Goal: Task Accomplishment & Management: Manage account settings

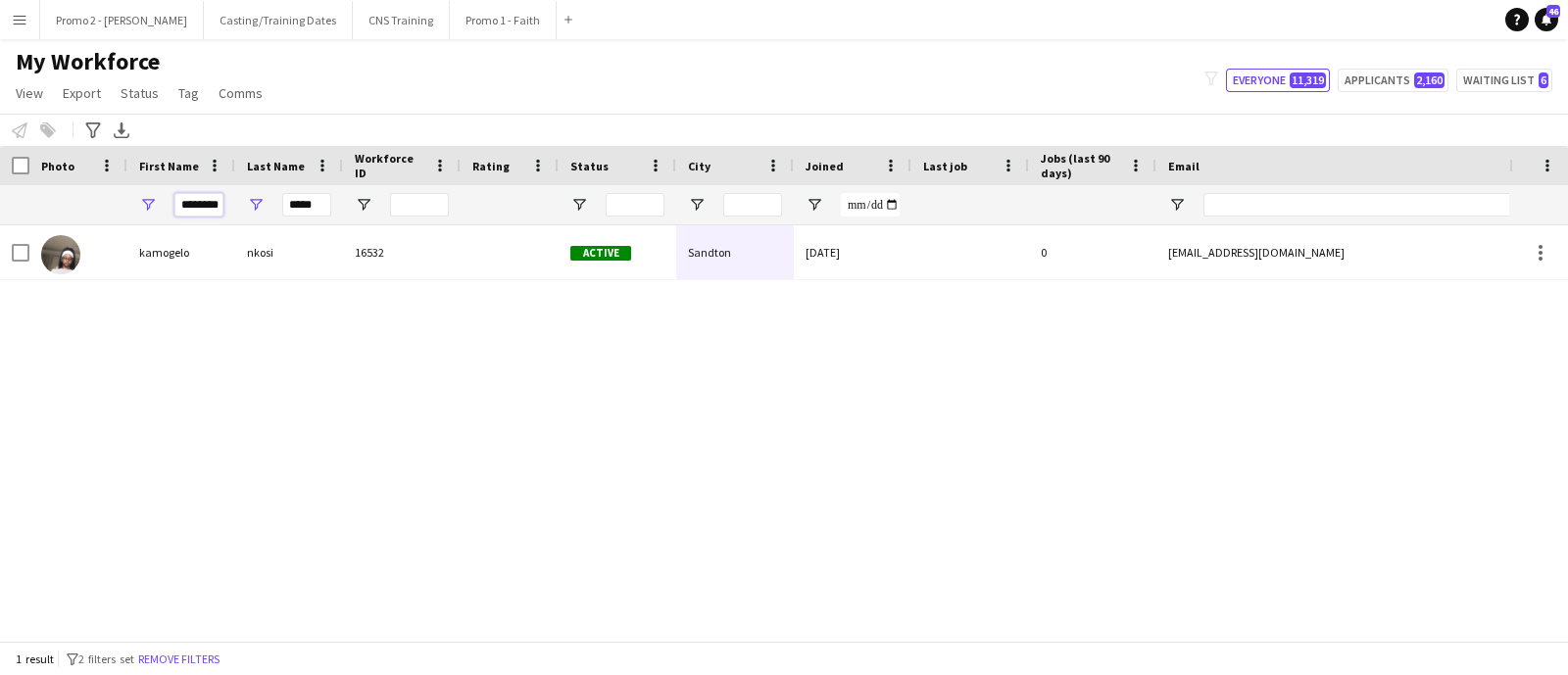
click at [214, 202] on input "********" at bounding box center [199, 204] width 49 height 24
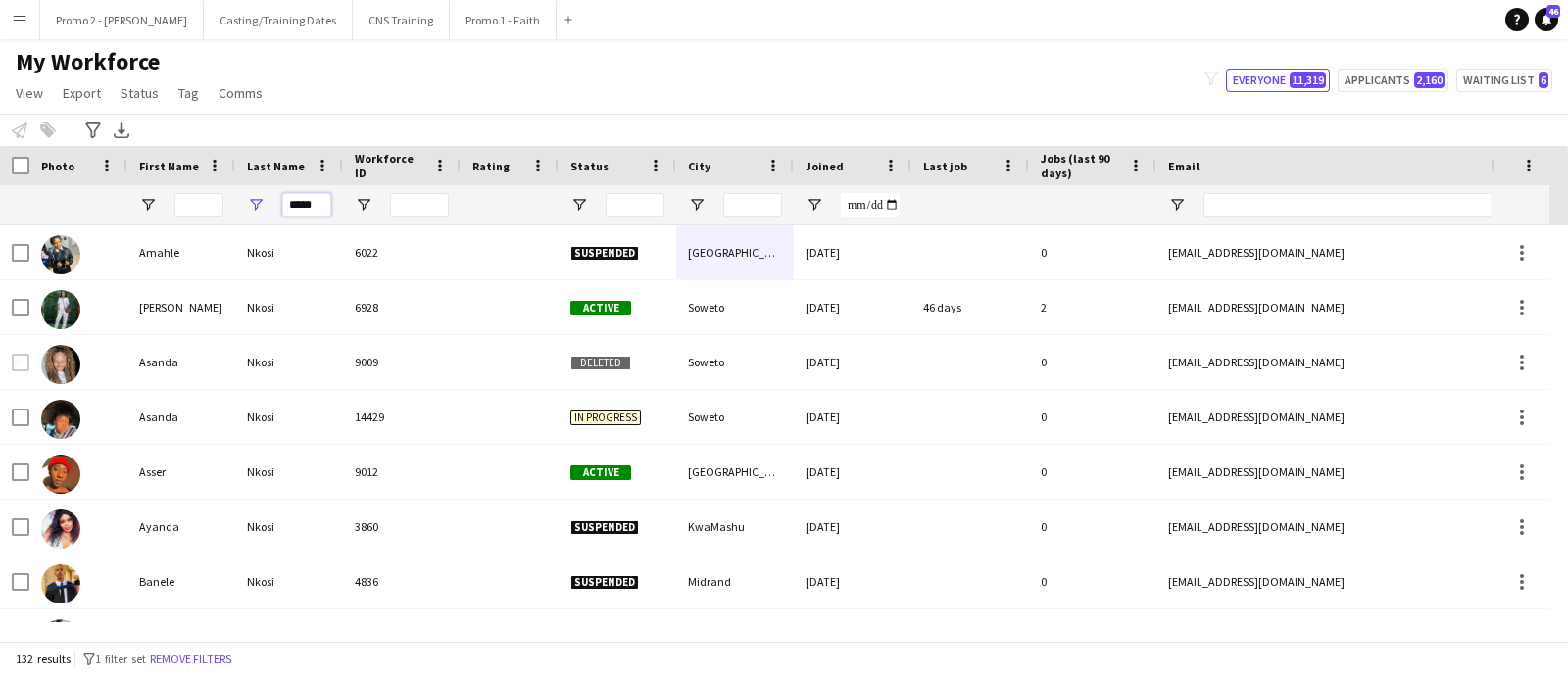
click at [310, 210] on input "*****" at bounding box center [306, 204] width 49 height 24
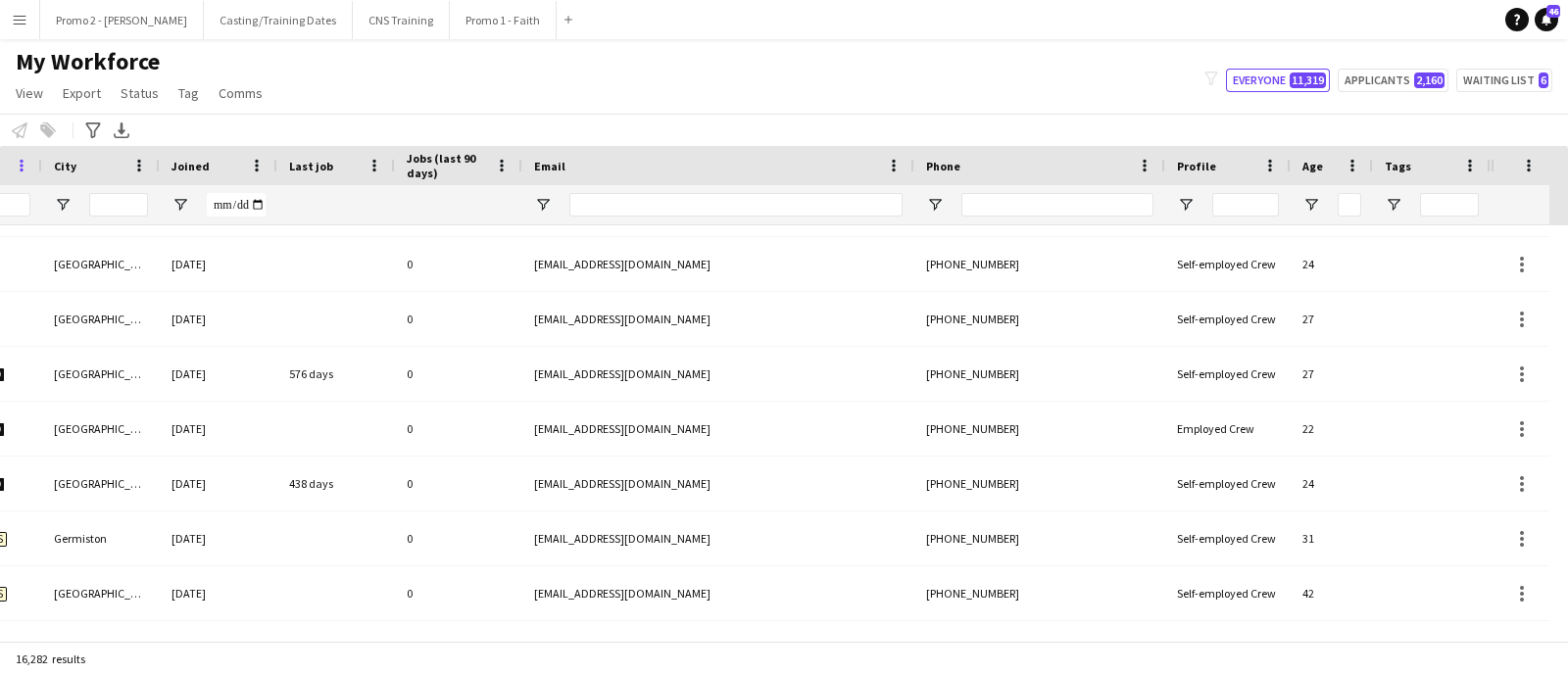
click at [20, 164] on span at bounding box center [22, 166] width 18 height 18
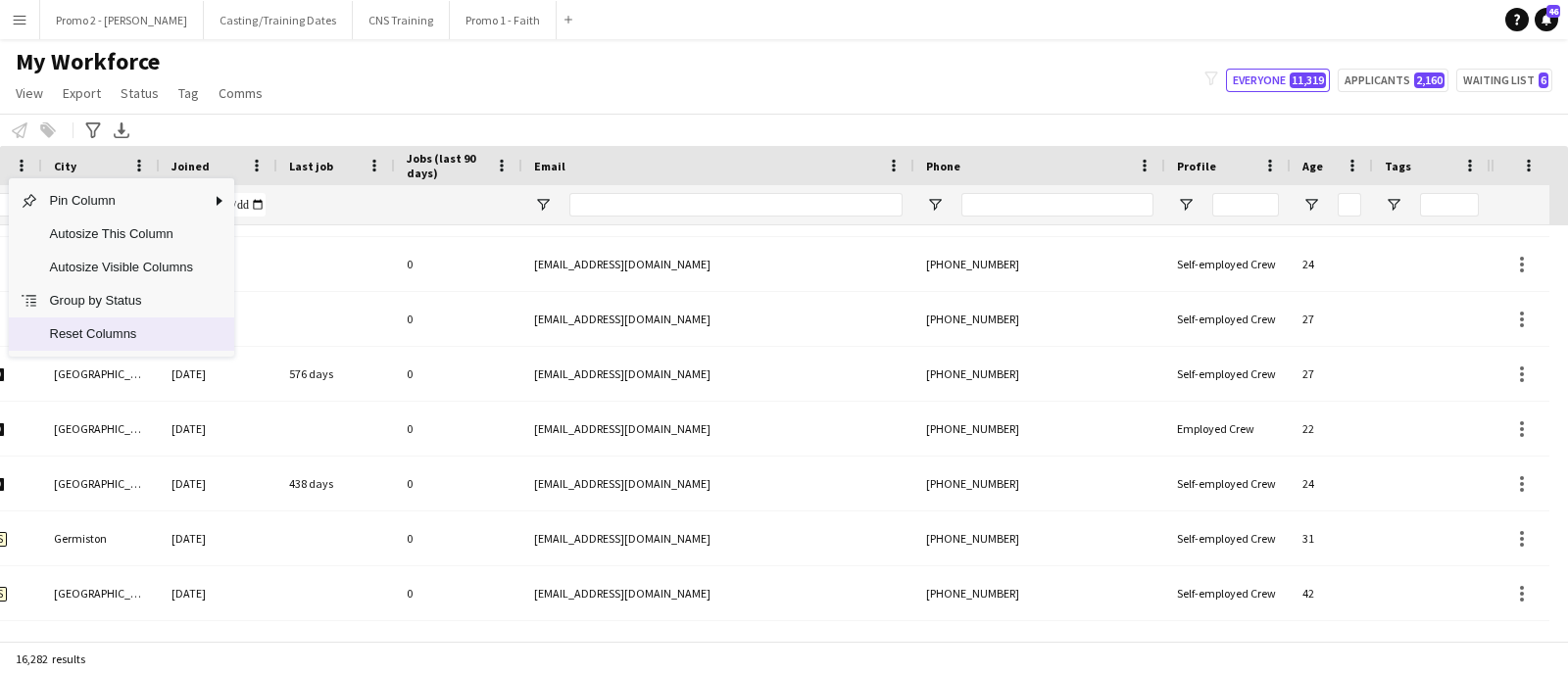
click at [109, 331] on span "Reset Columns" at bounding box center [121, 335] width 167 height 34
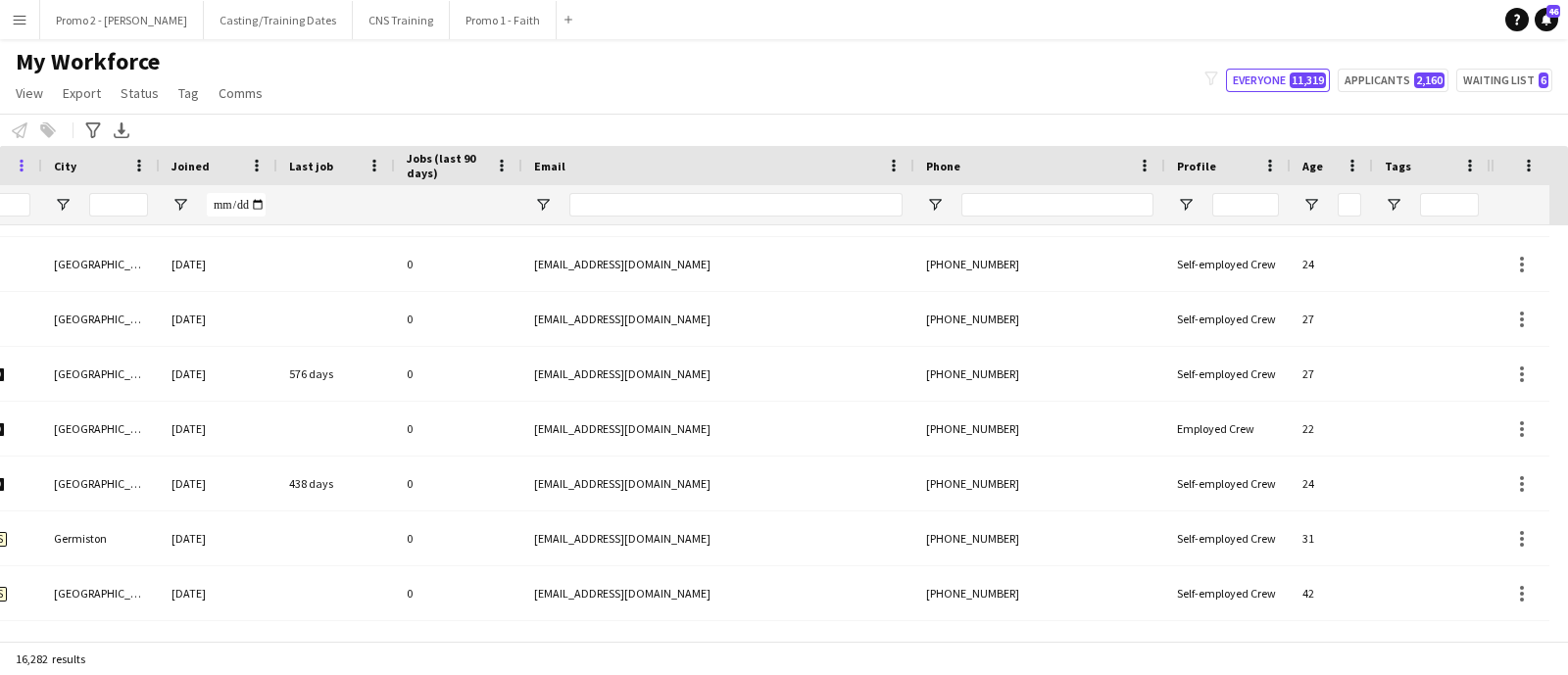
click at [25, 169] on span at bounding box center [22, 166] width 18 height 18
click at [716, 92] on div "My Workforce View Views Default view Applicants New view Update view Delete vie…" at bounding box center [784, 79] width 1568 height 67
click at [26, 22] on app-icon "Menu" at bounding box center [20, 20] width 16 height 16
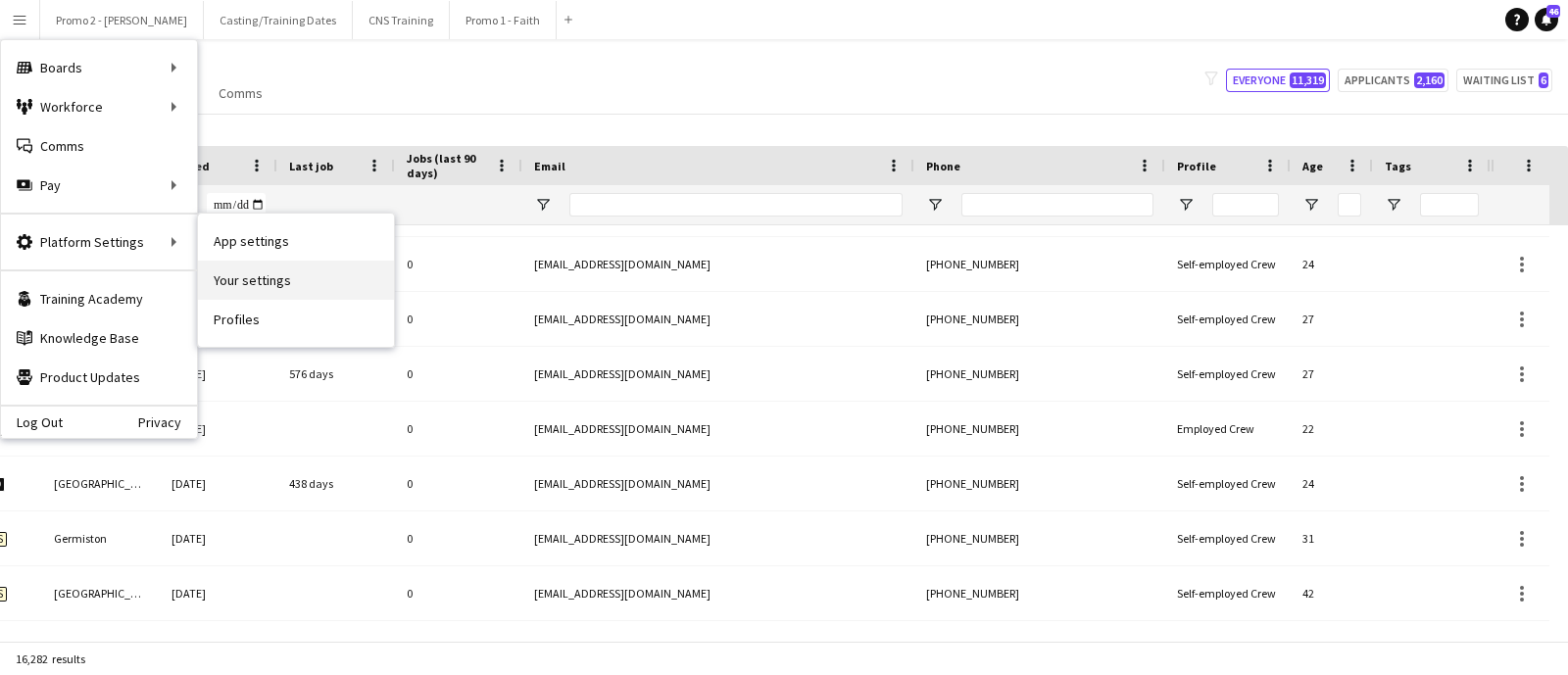
click at [278, 283] on link "Your settings" at bounding box center [295, 280] width 196 height 39
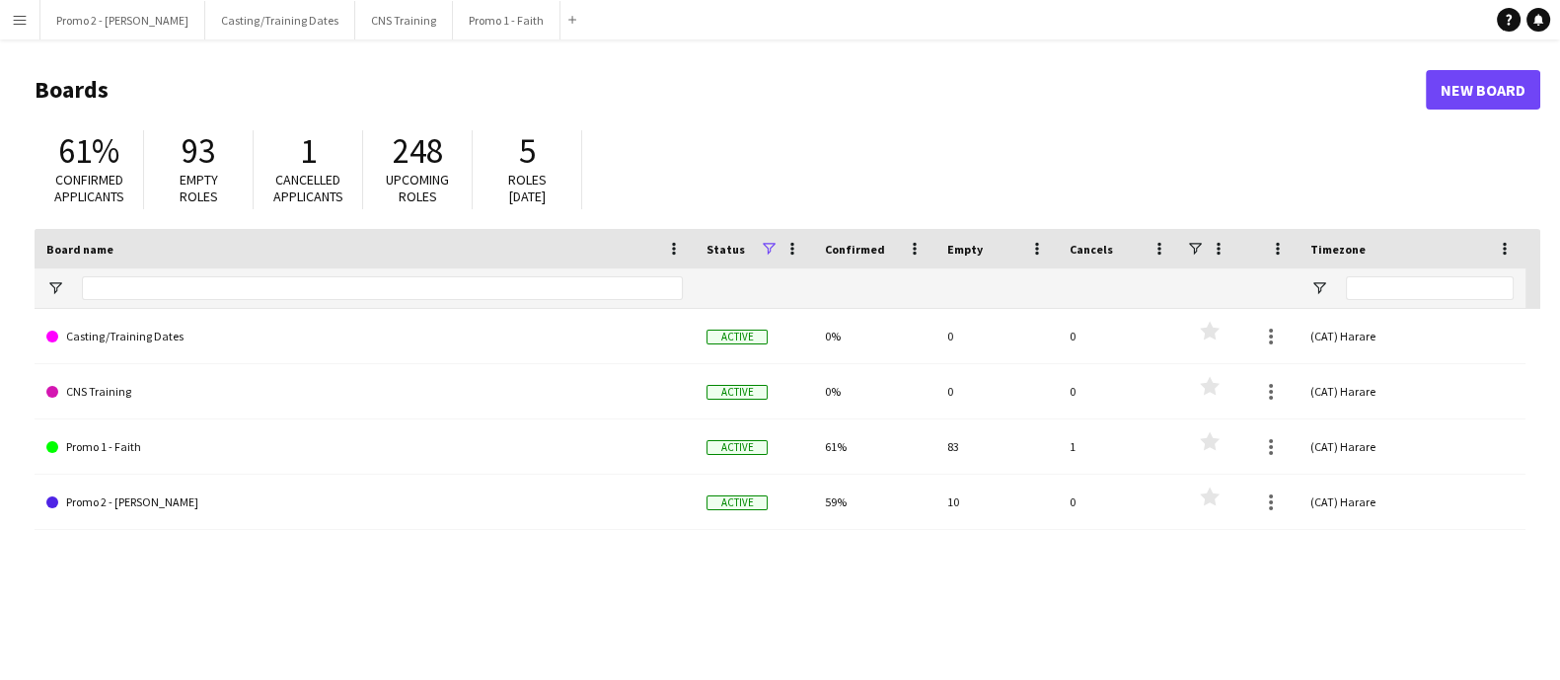
click at [28, 23] on button "Menu" at bounding box center [19, 19] width 39 height 39
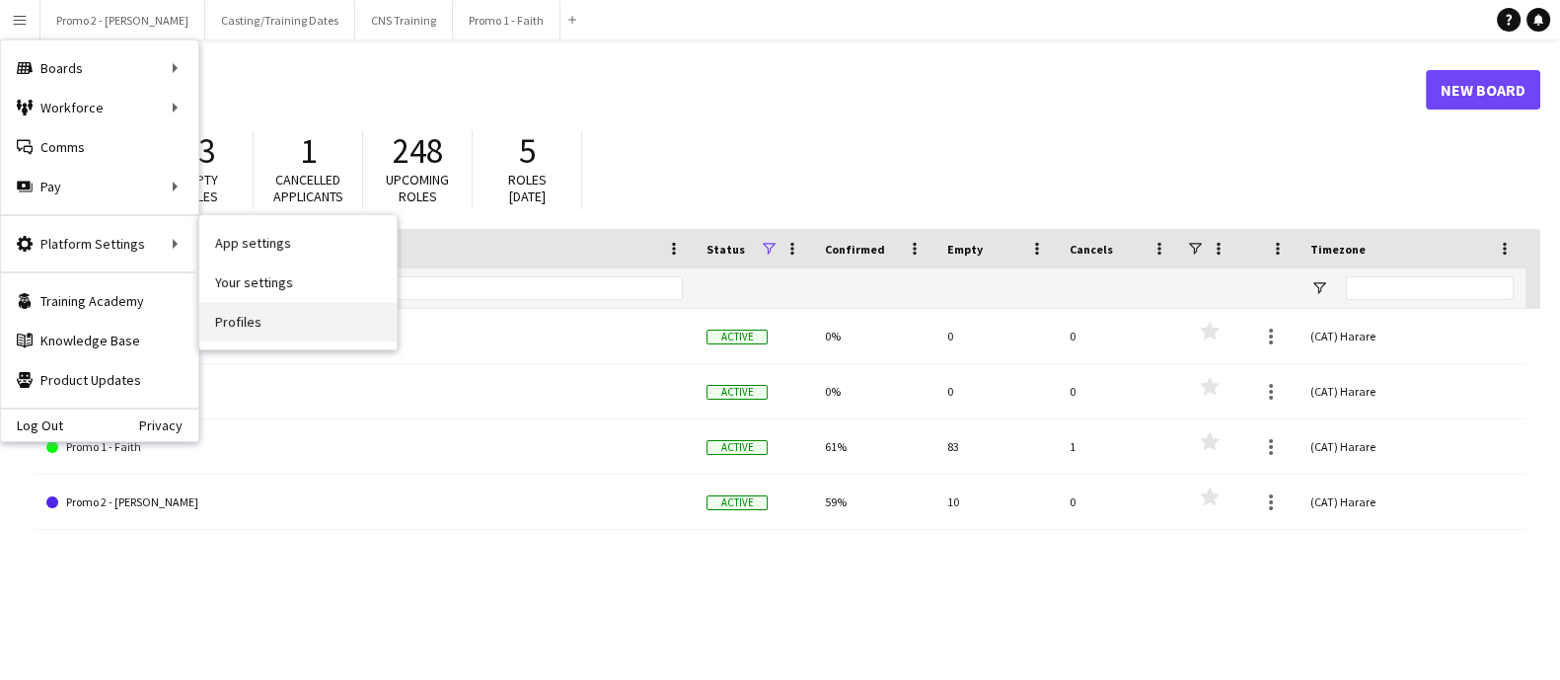
click at [262, 311] on link "Profiles" at bounding box center [297, 321] width 197 height 39
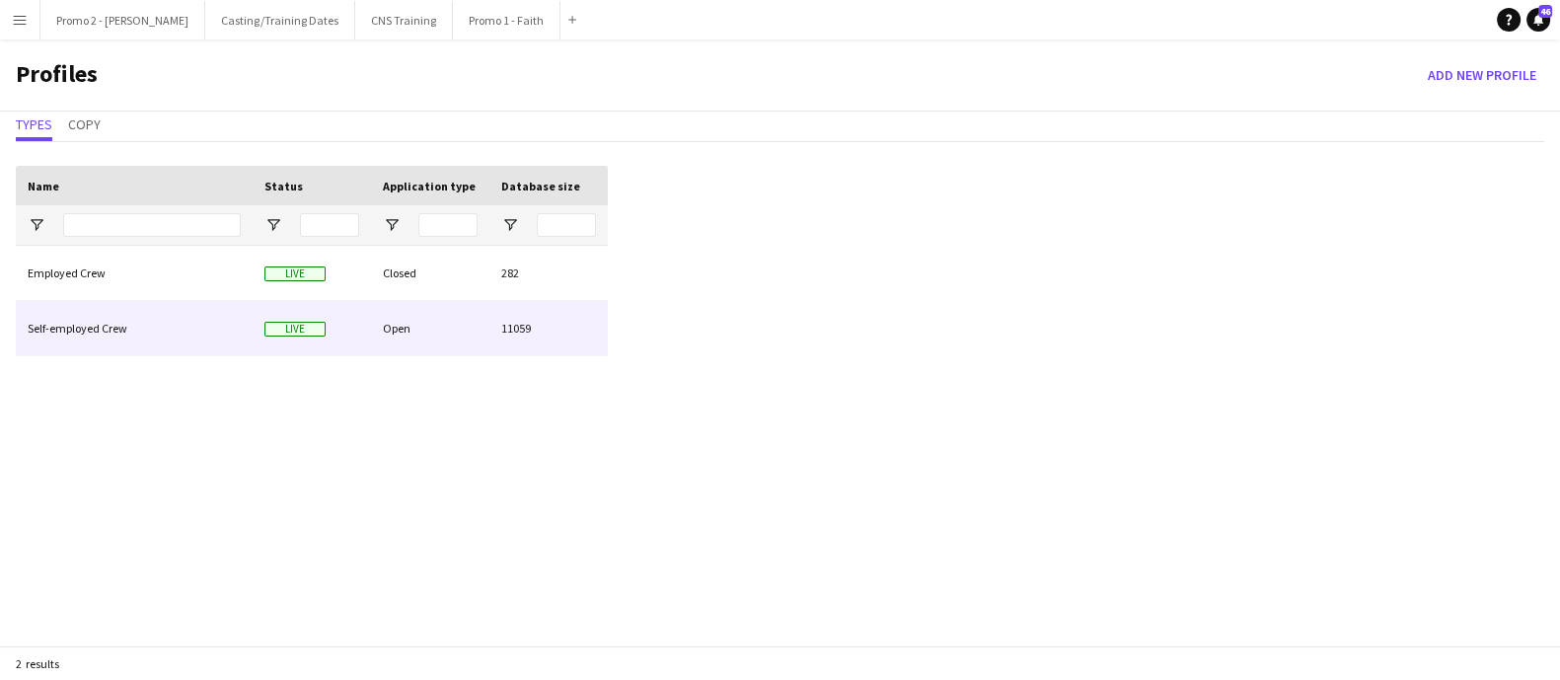
click at [125, 315] on div "Self-employed Crew" at bounding box center [134, 328] width 237 height 54
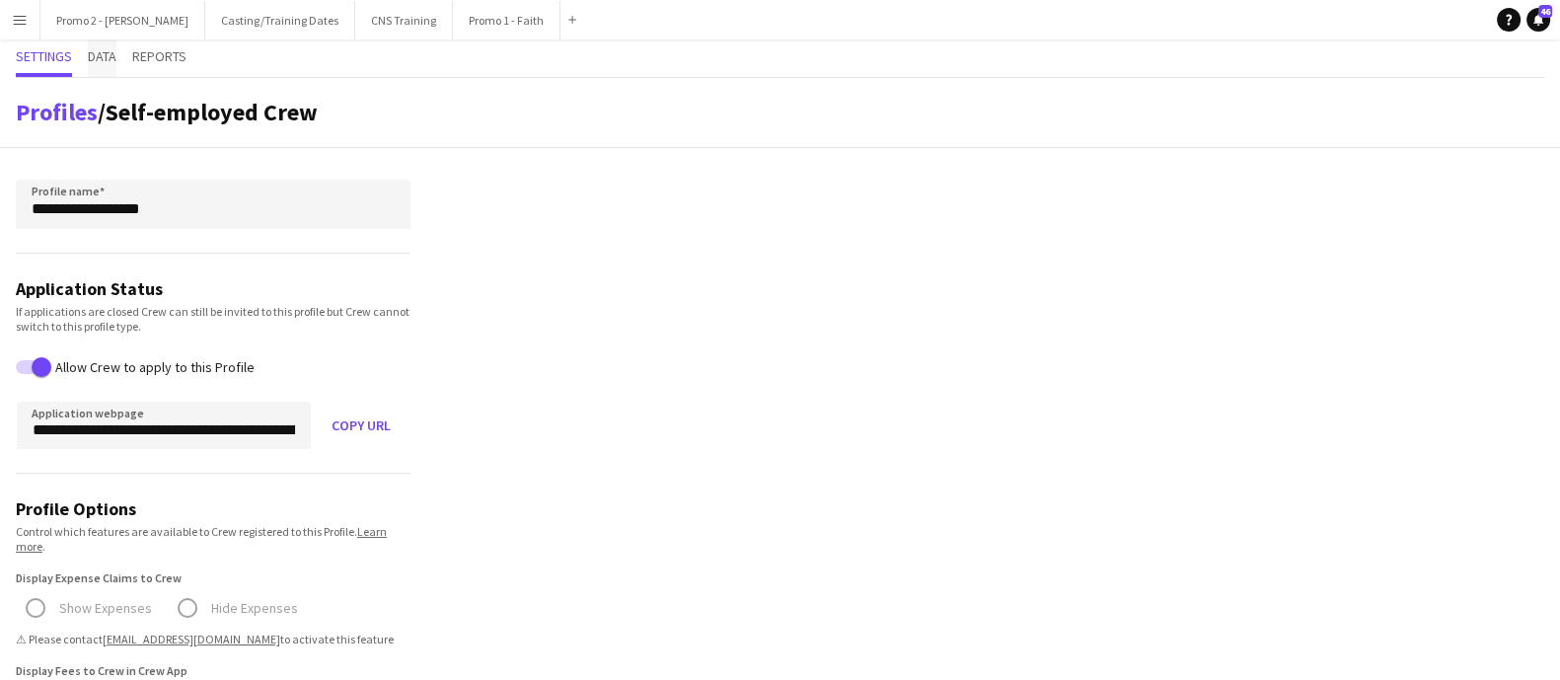
click at [107, 62] on span "Data" at bounding box center [102, 56] width 29 height 14
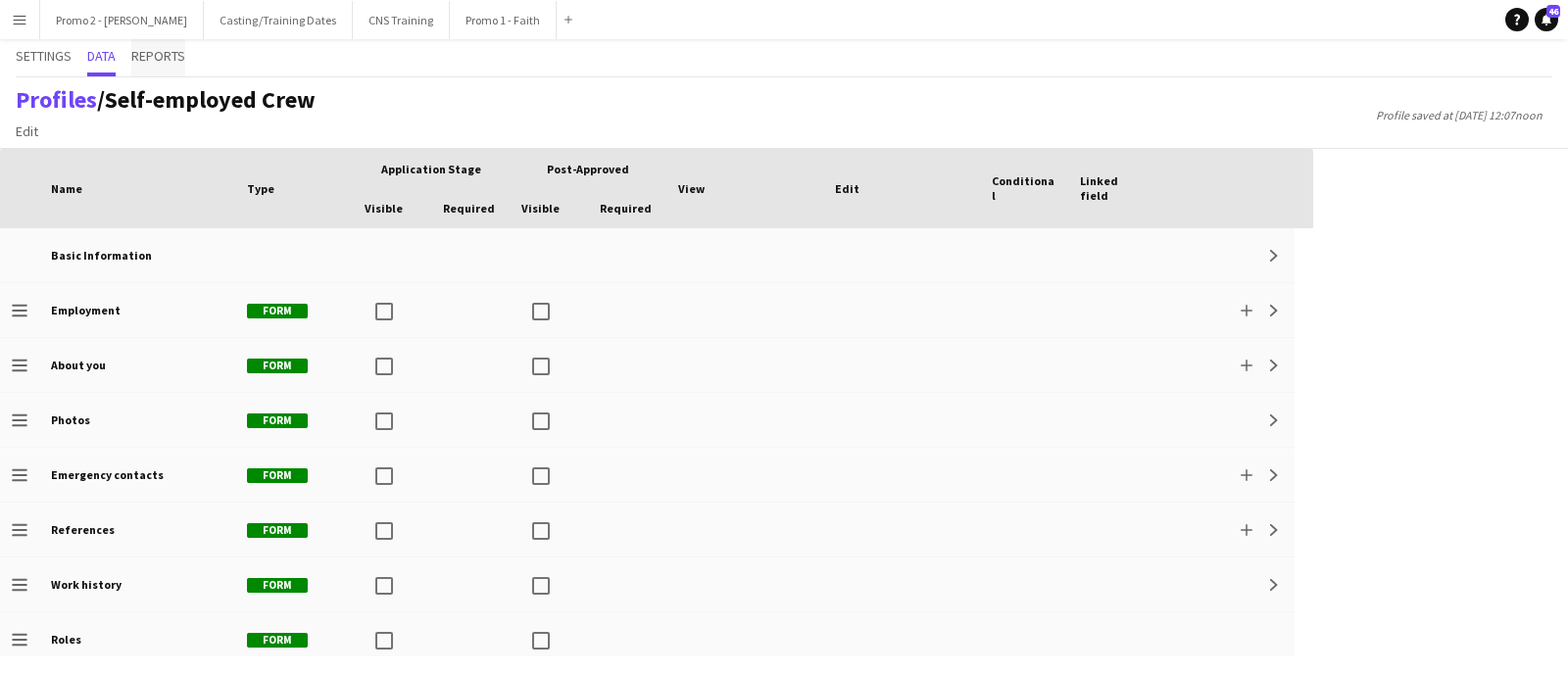
click at [162, 62] on span "Reports" at bounding box center [158, 56] width 54 height 14
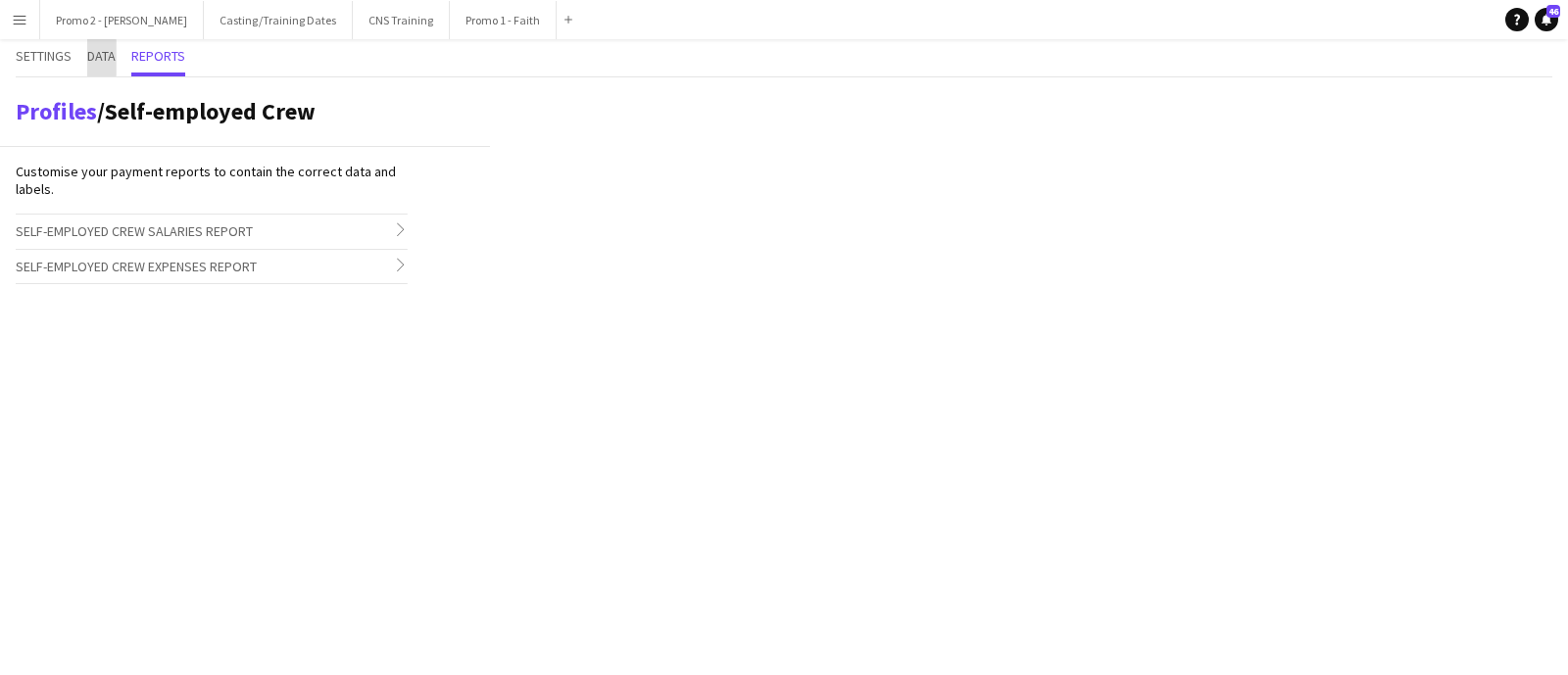
click at [98, 58] on span "Data" at bounding box center [101, 56] width 29 height 14
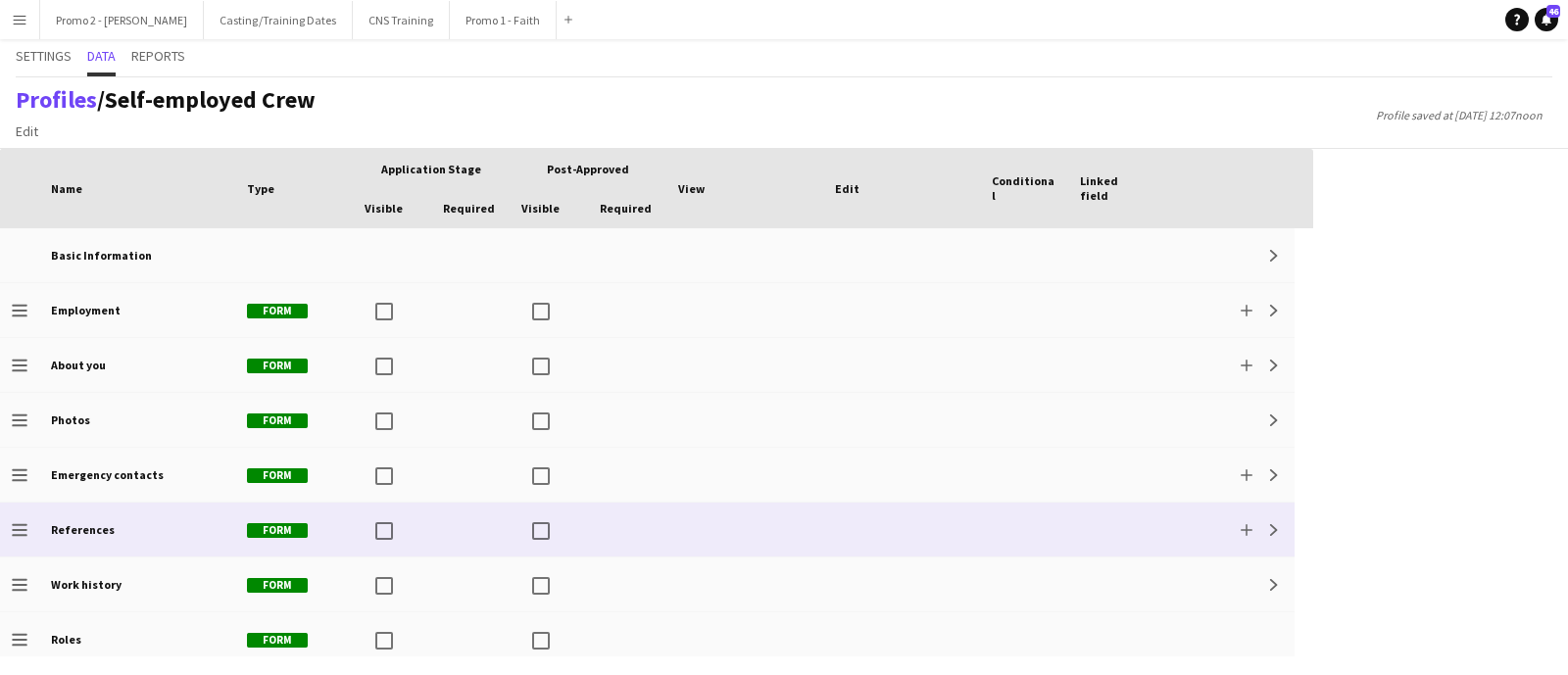
scroll to position [284, 0]
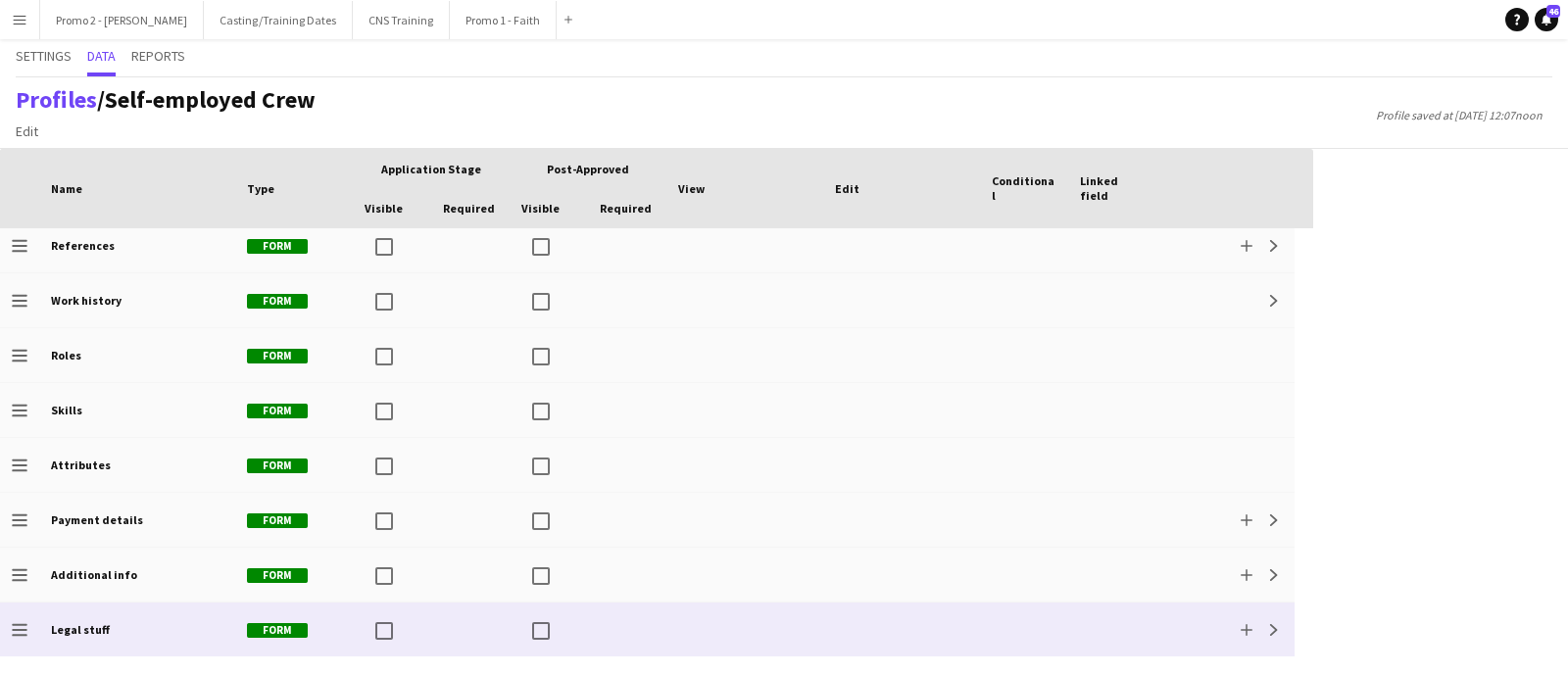
click at [120, 617] on div "Legal stuff" at bounding box center [136, 629] width 196 height 54
